Goal: Task Accomplishment & Management: Use online tool/utility

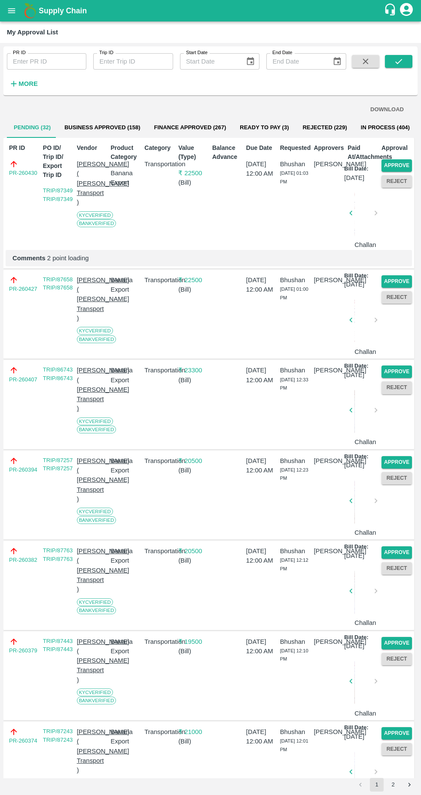
click at [401, 164] on button "Approve" at bounding box center [397, 165] width 31 height 12
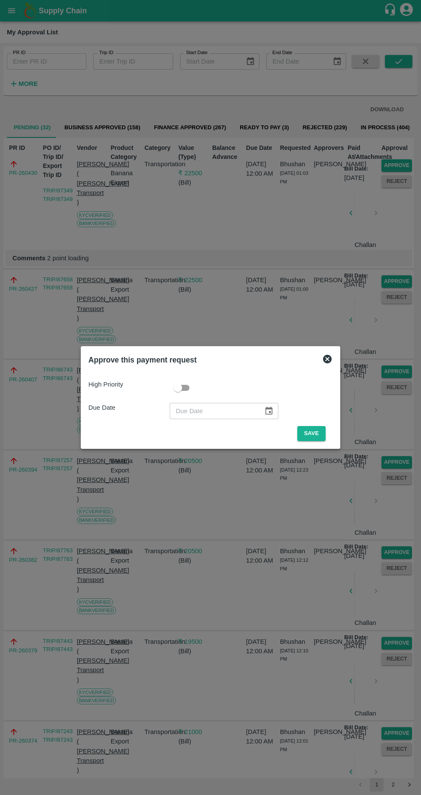
click at [314, 434] on button "Save" at bounding box center [311, 433] width 28 height 15
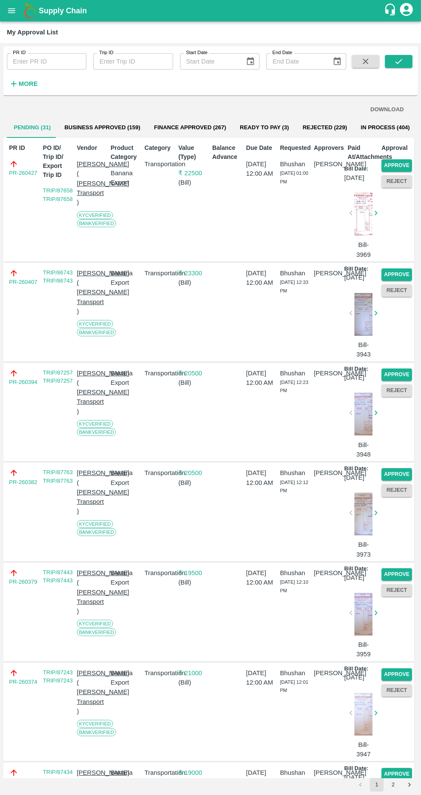
click at [394, 161] on button "Approve" at bounding box center [397, 165] width 31 height 12
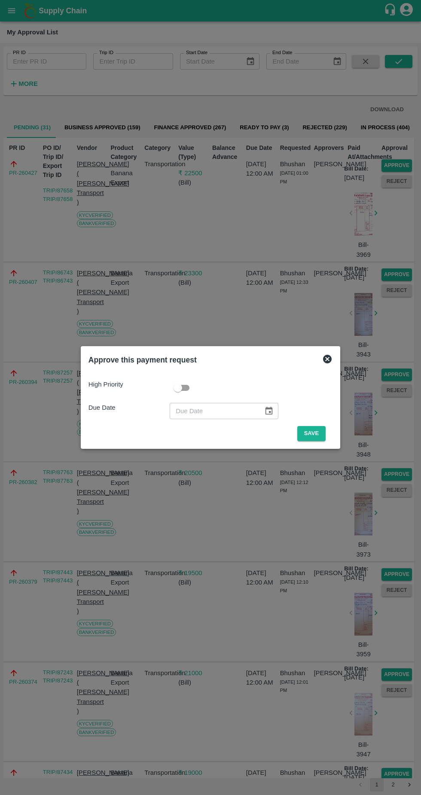
click at [314, 430] on button "Save" at bounding box center [311, 433] width 28 height 15
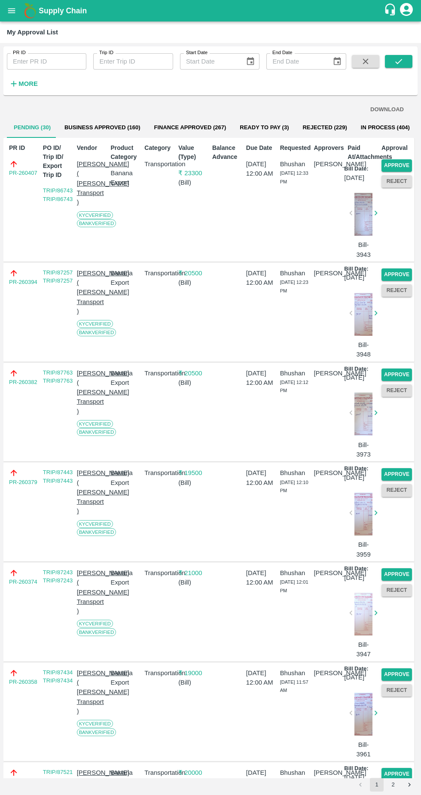
click at [394, 165] on button "Approve" at bounding box center [397, 165] width 31 height 12
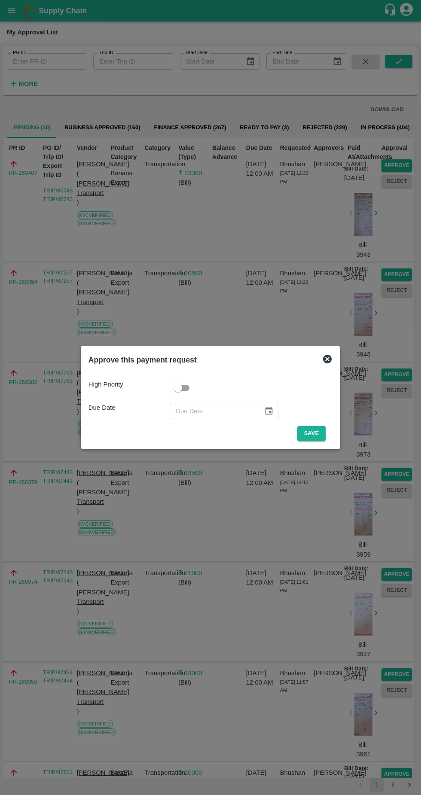
click at [319, 433] on button "Save" at bounding box center [311, 433] width 28 height 15
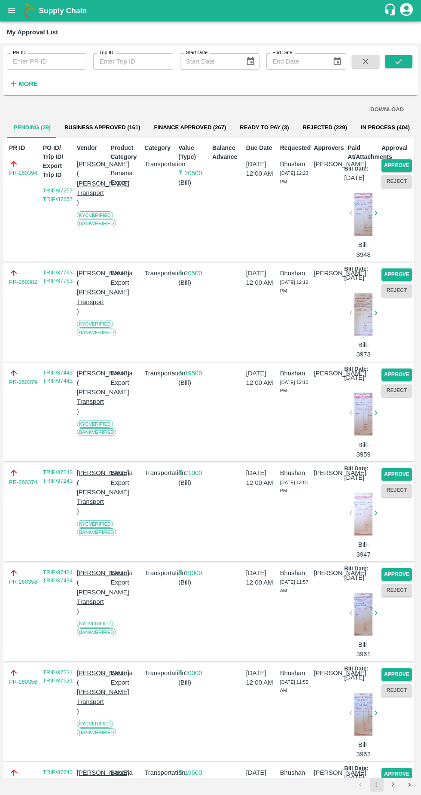
click at [394, 166] on button "Approve" at bounding box center [397, 165] width 31 height 12
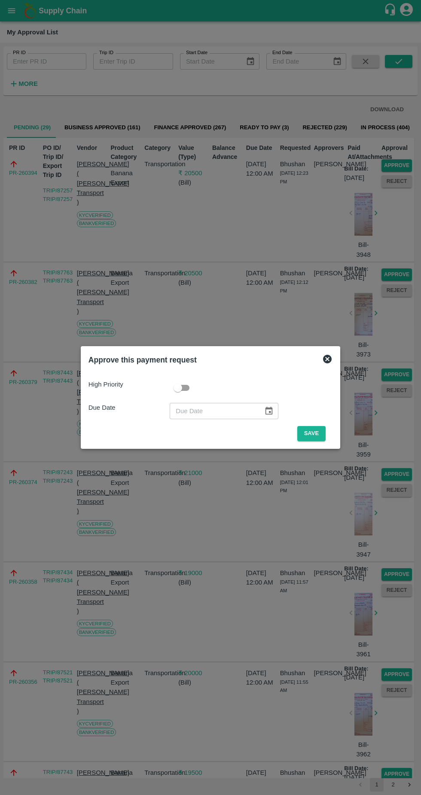
click at [318, 431] on button "Save" at bounding box center [311, 433] width 28 height 15
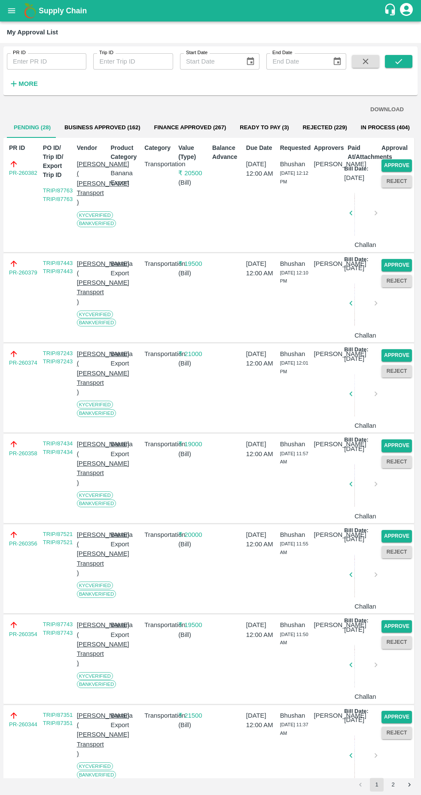
click at [394, 165] on button "Approve" at bounding box center [397, 165] width 31 height 12
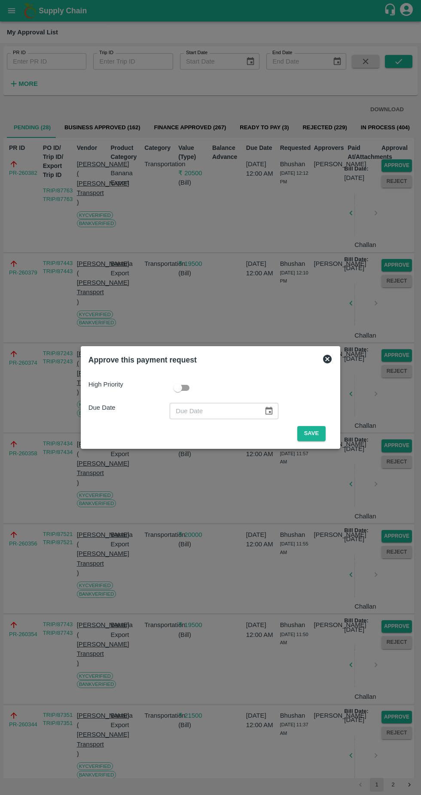
click at [311, 431] on button "Save" at bounding box center [311, 433] width 28 height 15
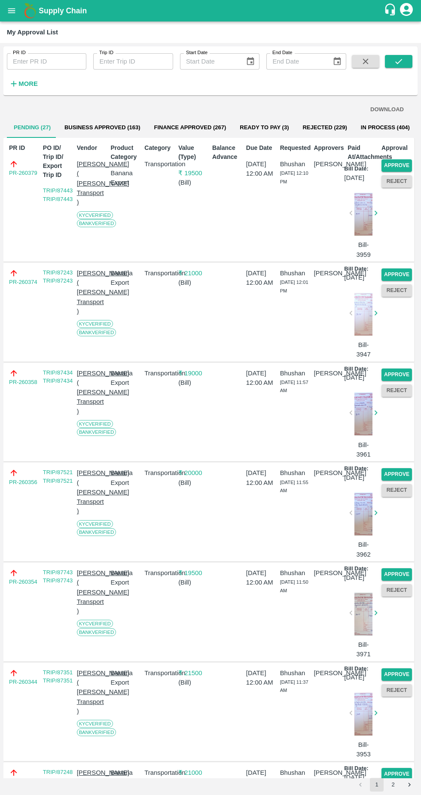
click at [398, 162] on button "Approve" at bounding box center [397, 165] width 31 height 12
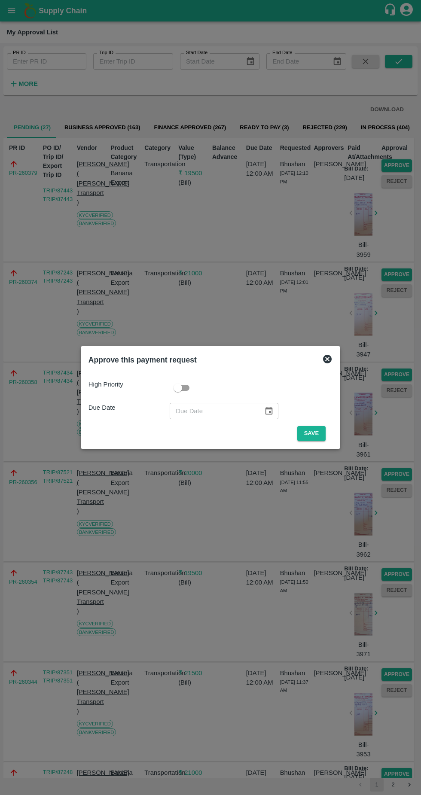
click at [314, 434] on button "Save" at bounding box center [311, 433] width 28 height 15
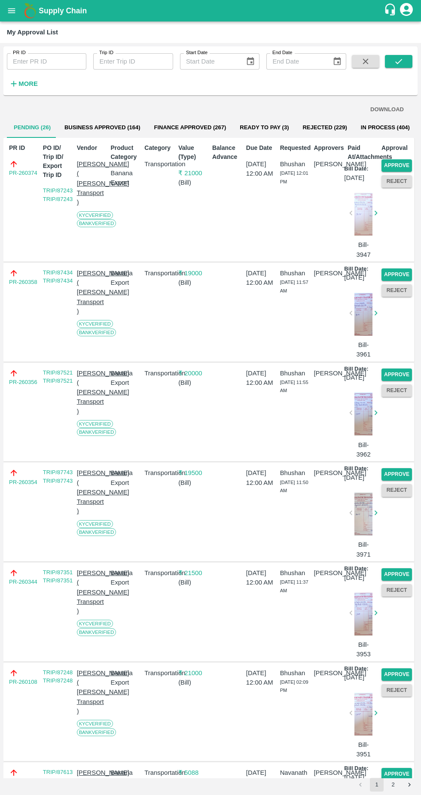
click at [401, 161] on button "Approve" at bounding box center [397, 165] width 31 height 12
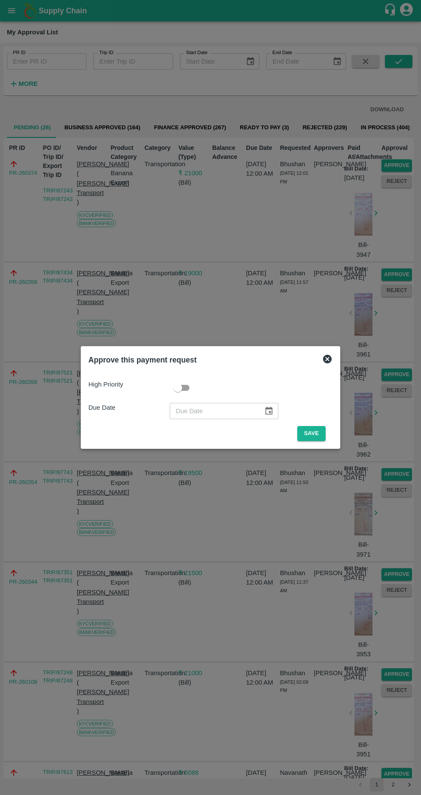
click at [312, 434] on button "Save" at bounding box center [311, 433] width 28 height 15
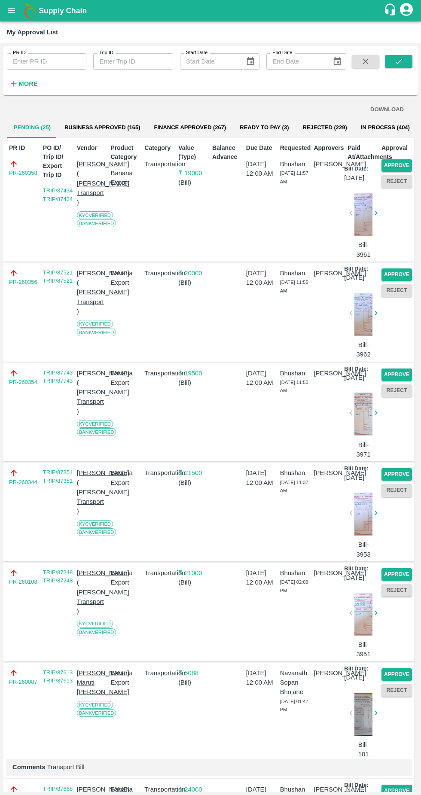
click at [400, 165] on button "Approve" at bounding box center [397, 165] width 31 height 12
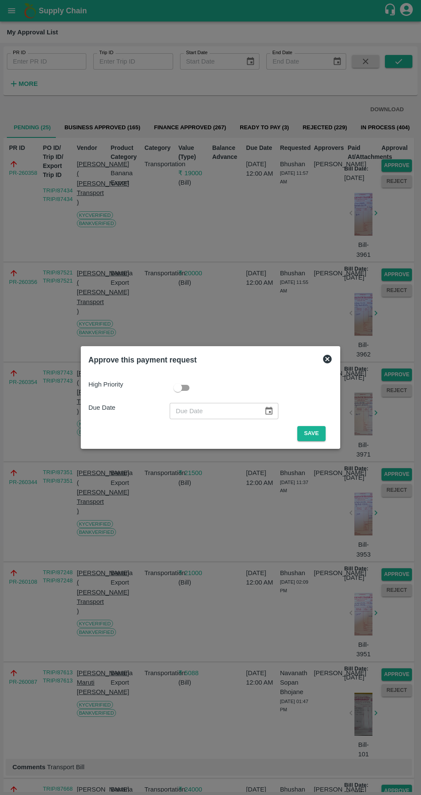
click at [314, 434] on button "Save" at bounding box center [311, 433] width 28 height 15
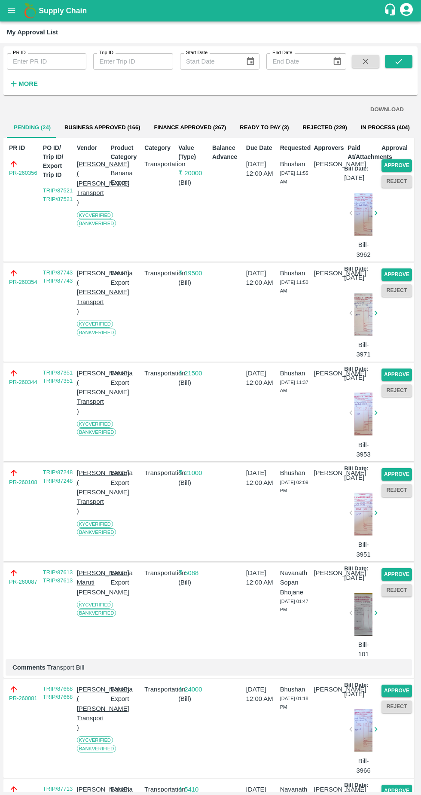
click at [392, 162] on button "Approve" at bounding box center [397, 165] width 31 height 12
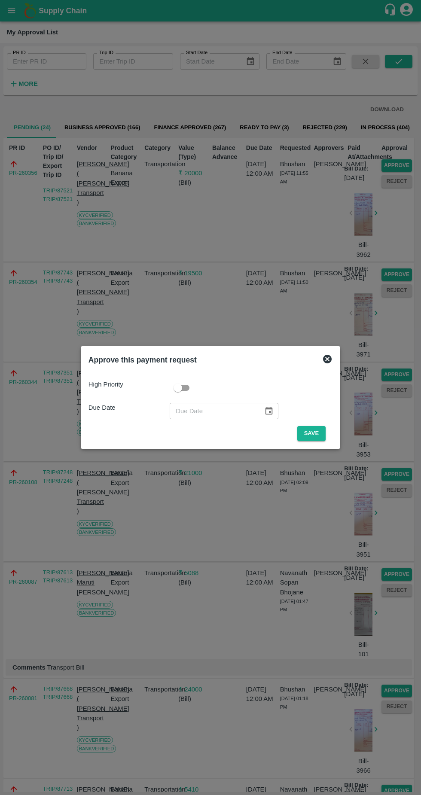
click at [314, 434] on button "Save" at bounding box center [311, 433] width 28 height 15
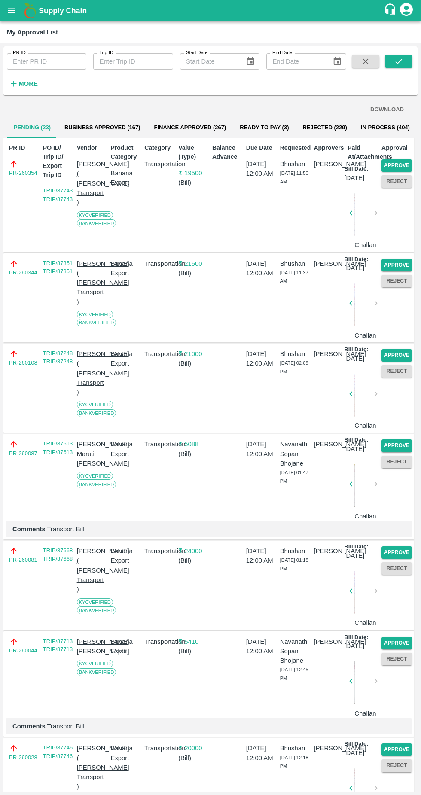
click at [397, 164] on button "Approve" at bounding box center [397, 165] width 31 height 12
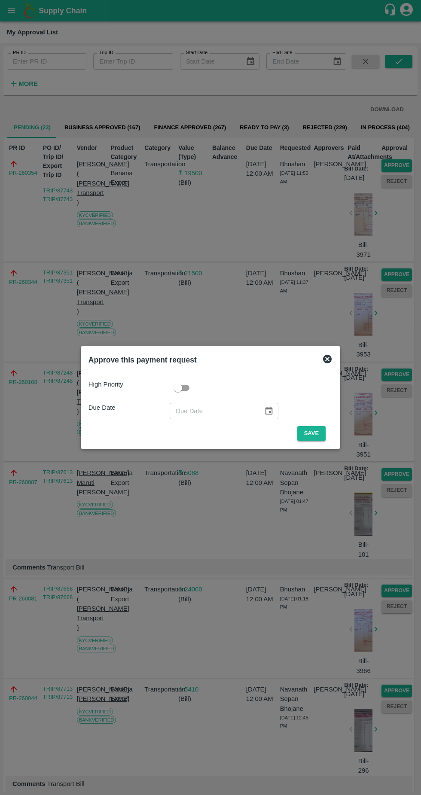
click at [314, 434] on button "Save" at bounding box center [311, 433] width 28 height 15
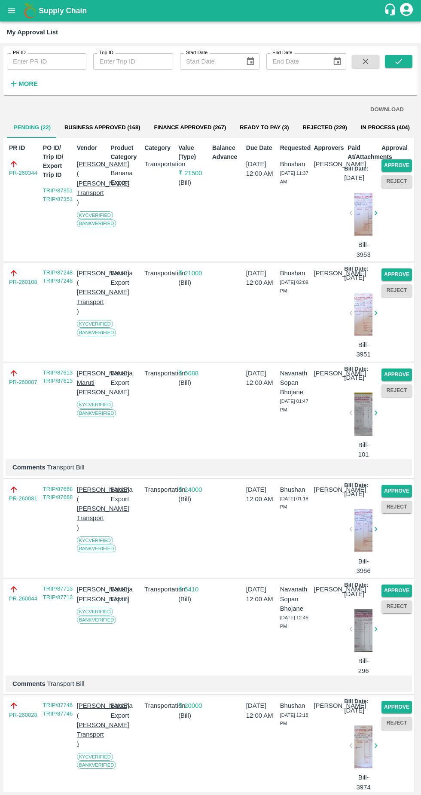
click at [383, 159] on button "Approve" at bounding box center [397, 165] width 31 height 12
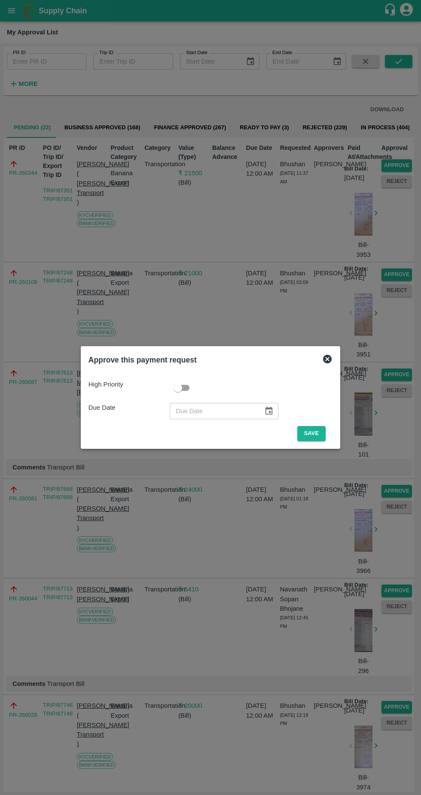
click at [317, 429] on button "Save" at bounding box center [311, 433] width 28 height 15
